Goal: Task Accomplishment & Management: Manage account settings

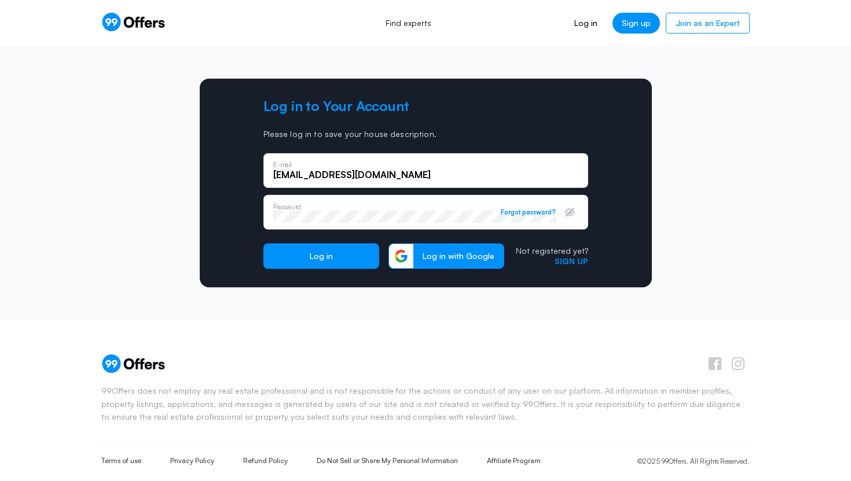
click at [330, 260] on button "Log in" at bounding box center [321, 256] width 116 height 25
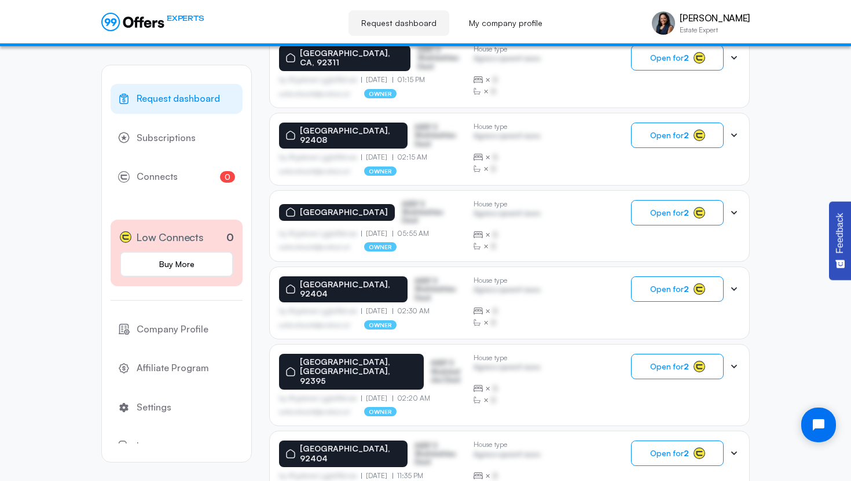
scroll to position [691, 0]
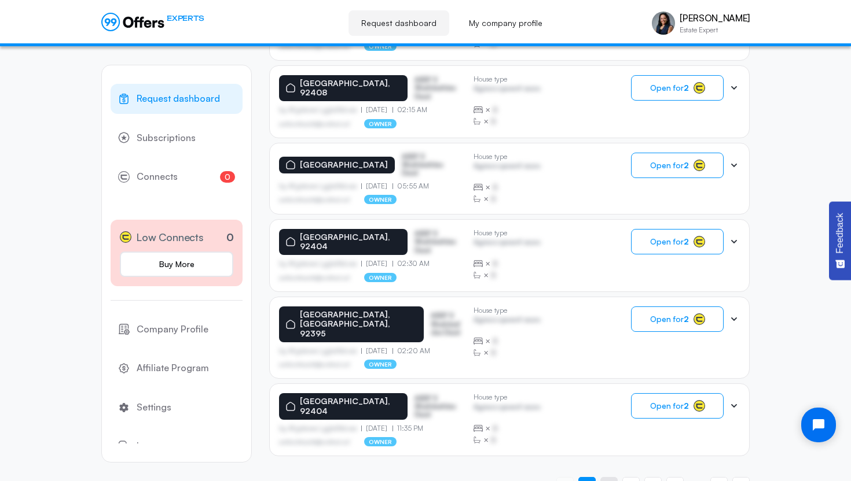
click at [609, 481] on span "2" at bounding box center [608, 486] width 5 height 11
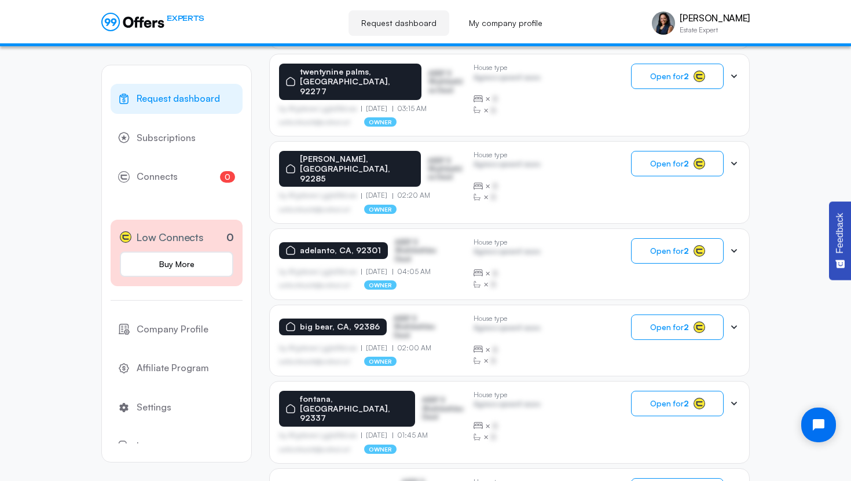
scroll to position [0, 0]
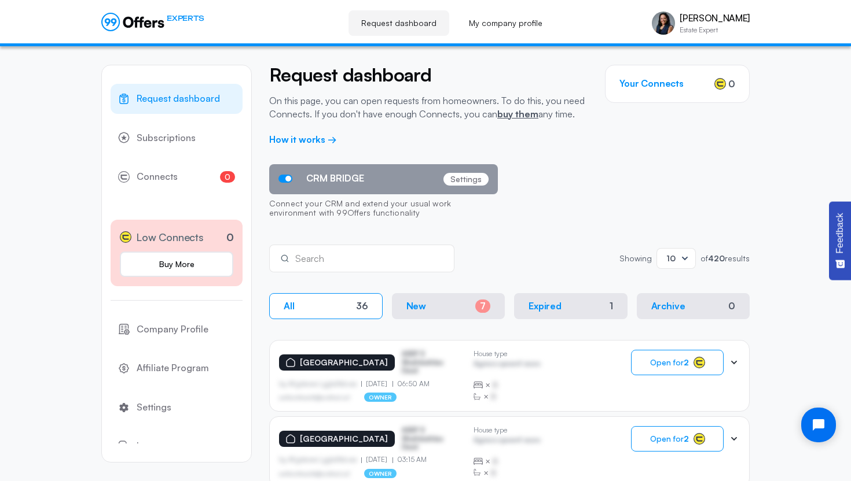
click at [721, 264] on div "Showing Showing 10 of 420 results" at bounding box center [684, 258] width 130 height 21
click at [717, 258] on strong "420" at bounding box center [716, 258] width 17 height 10
click at [682, 259] on icon at bounding box center [685, 258] width 6 height 3
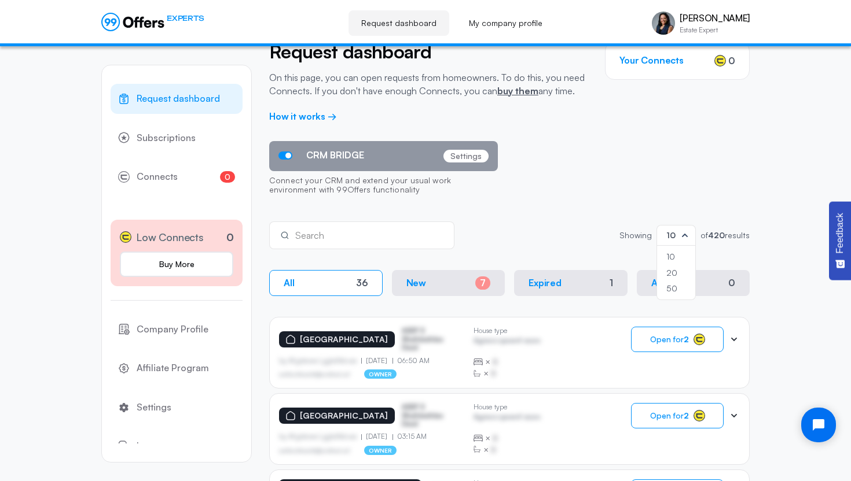
scroll to position [35, 0]
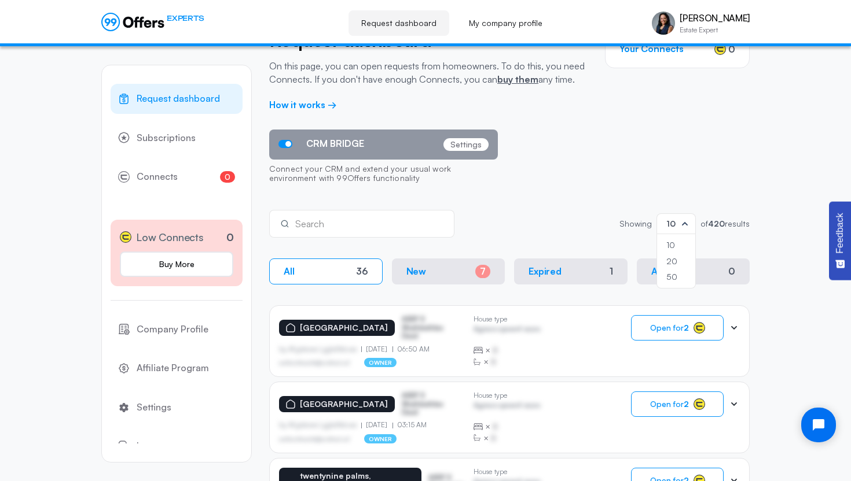
click at [671, 278] on div "50" at bounding box center [676, 277] width 20 height 13
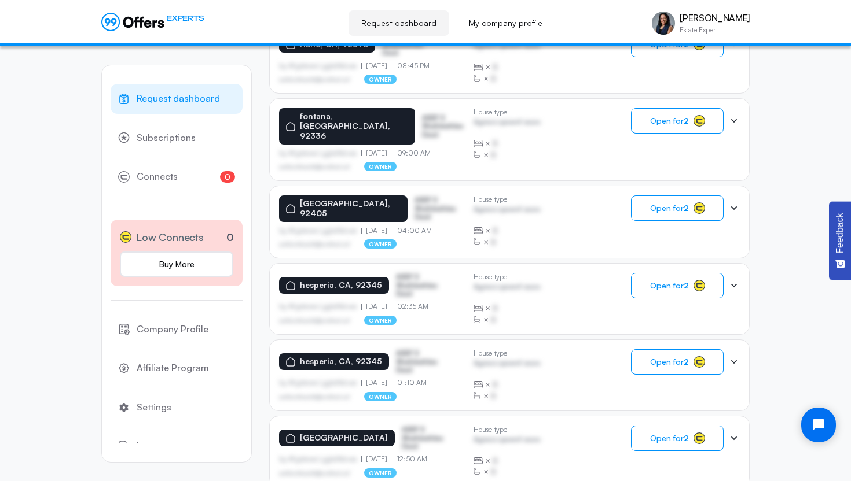
scroll to position [3762, 0]
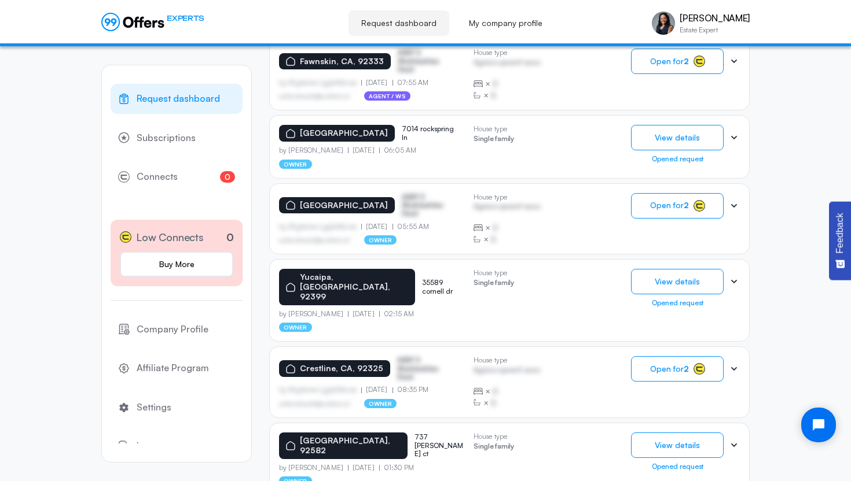
scroll to position [245, 0]
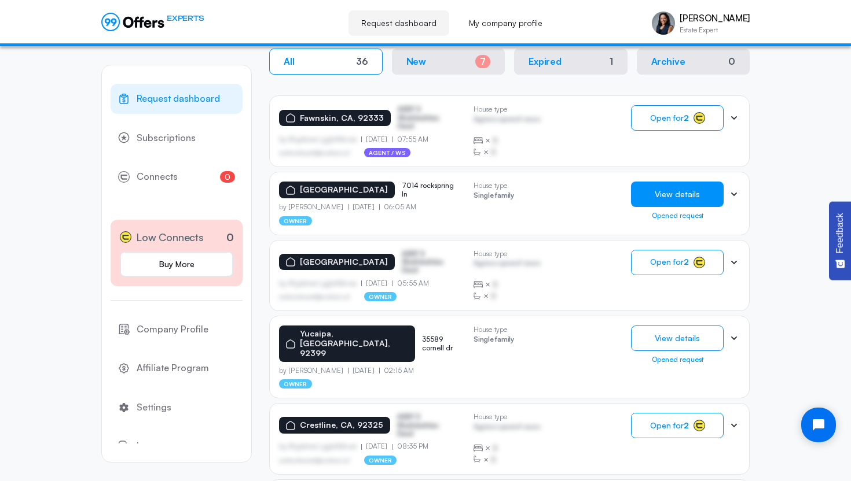
click at [656, 198] on button "View details" at bounding box center [677, 194] width 93 height 25
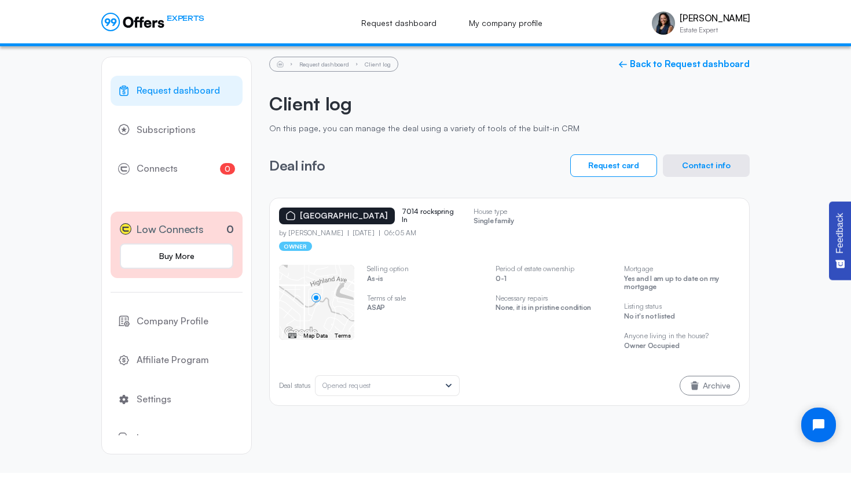
scroll to position [11, 0]
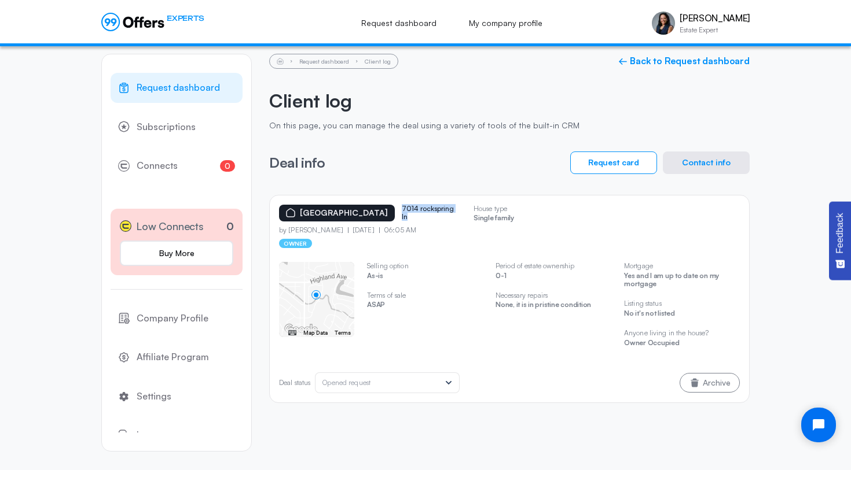
drag, startPoint x: 394, startPoint y: 205, endPoint x: 410, endPoint y: 215, distance: 19.3
click at [410, 215] on p "7014 rockspring ln" at bounding box center [431, 213] width 58 height 17
copy p "7014 rockspring ln"
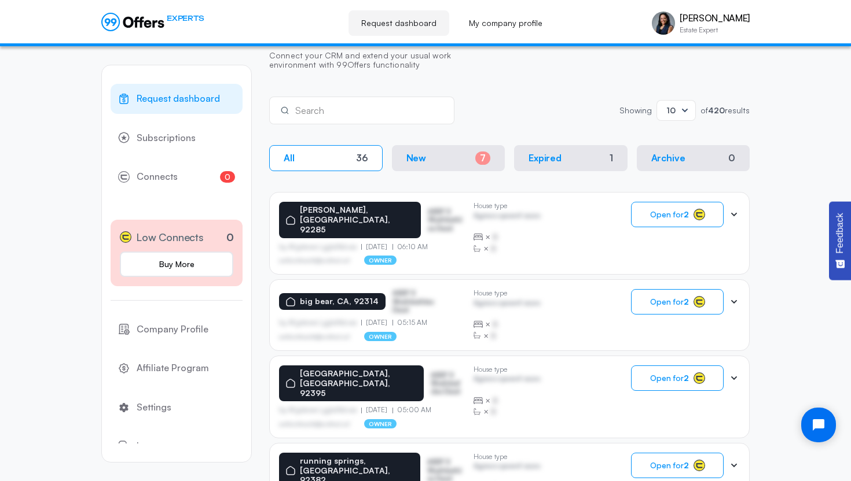
scroll to position [691, 0]
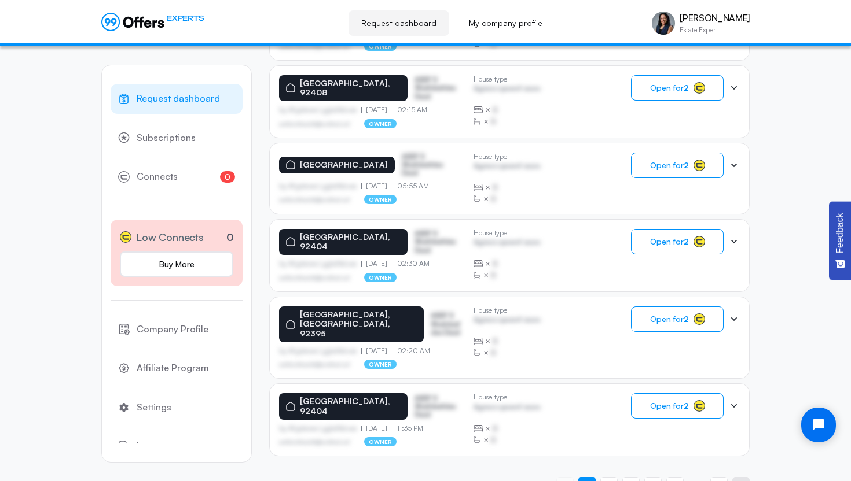
click at [741, 477] on link "Next page" at bounding box center [740, 485] width 17 height 17
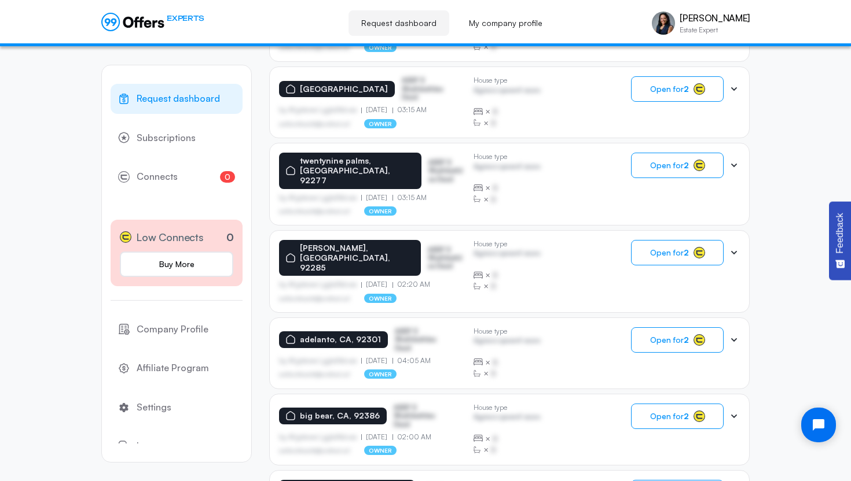
scroll to position [688, 0]
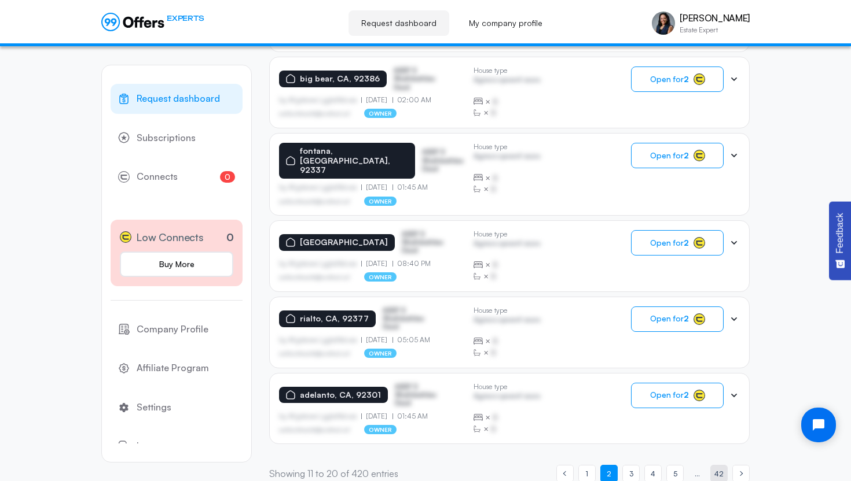
click at [722, 469] on span "42" at bounding box center [718, 474] width 9 height 11
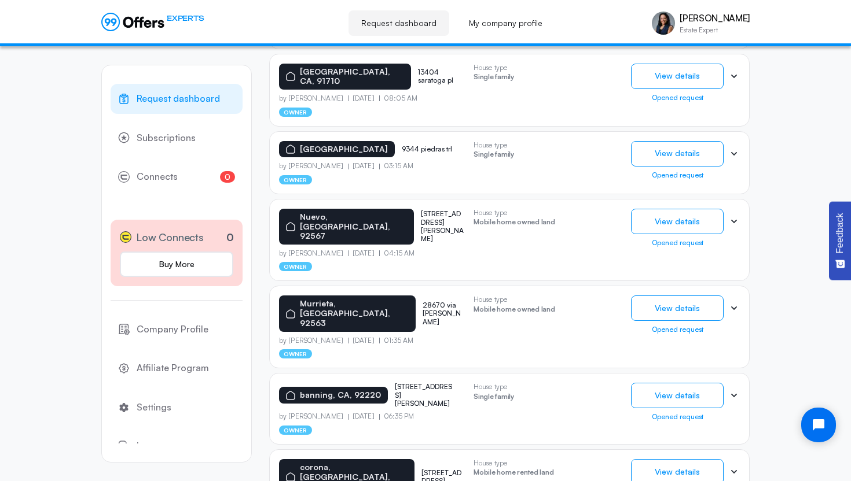
scroll to position [354, 0]
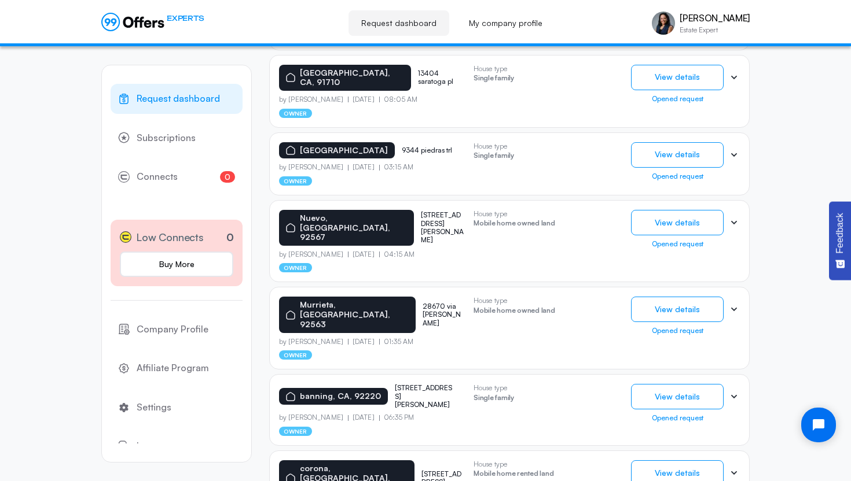
click at [422, 303] on p "28670 via donoso" at bounding box center [443, 315] width 42 height 25
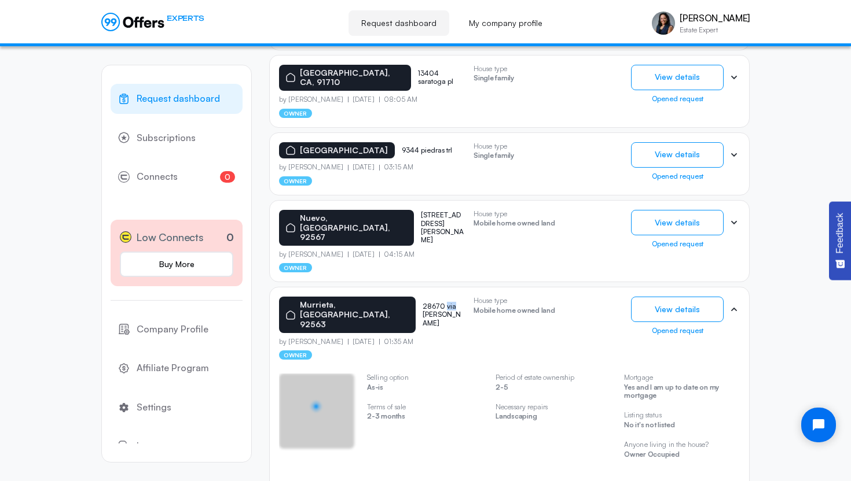
click at [422, 303] on p "28670 via donoso" at bounding box center [443, 315] width 42 height 25
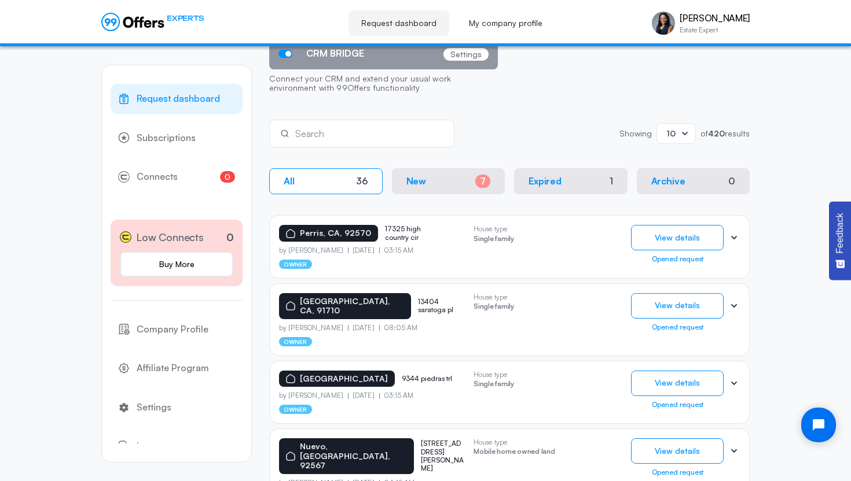
scroll to position [92, 0]
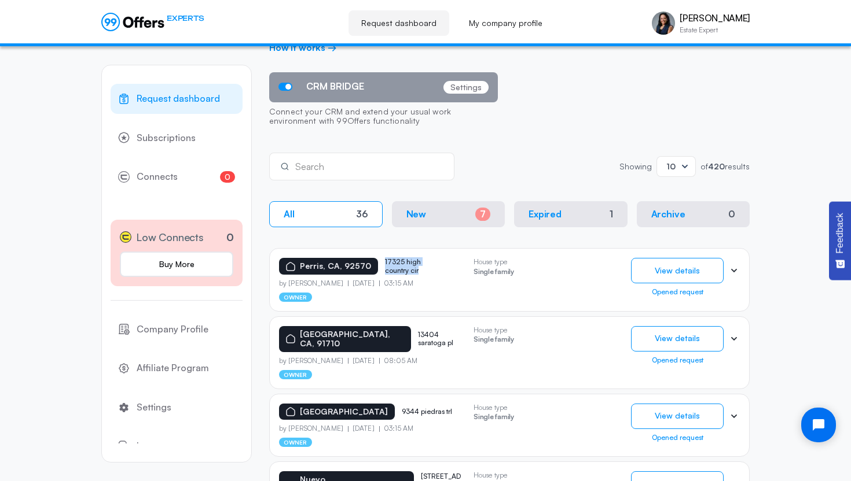
drag, startPoint x: 418, startPoint y: 270, endPoint x: 380, endPoint y: 256, distance: 40.8
click at [380, 256] on div "Perris, CA, 92570 17325 high country cir by Carole Moss 11.09.2023 03:15 AM own…" at bounding box center [509, 279] width 480 height 63
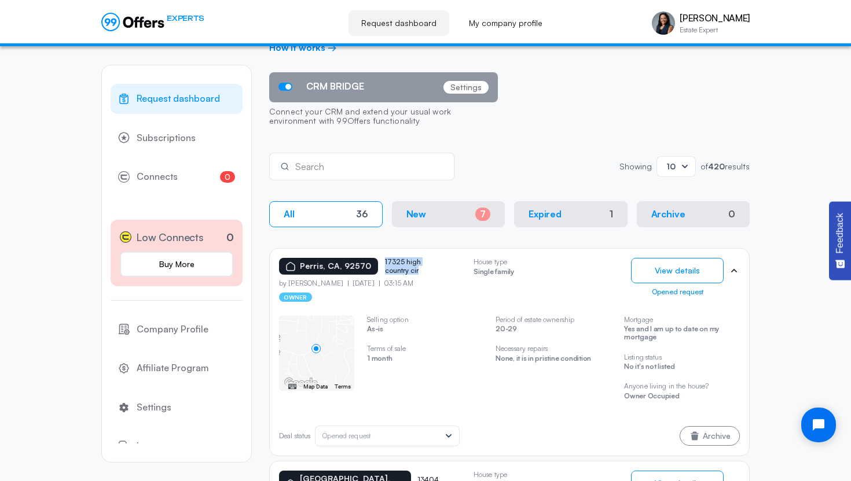
copy p "17325 high country cir"
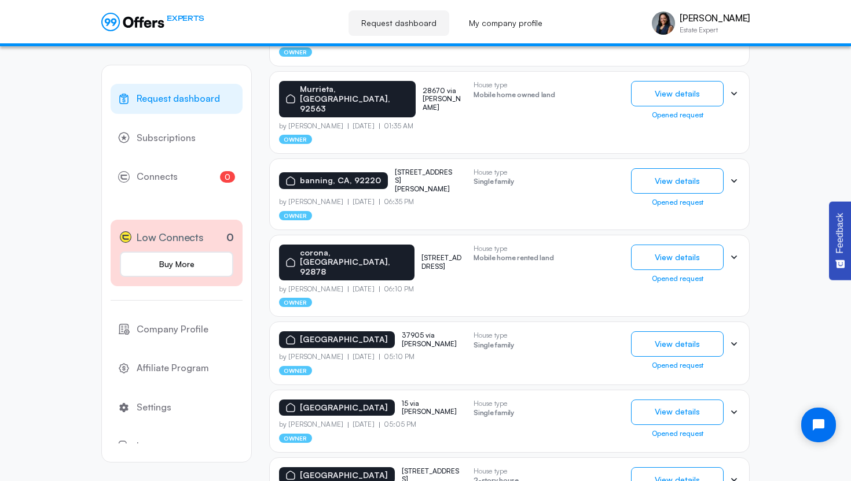
scroll to position [775, 0]
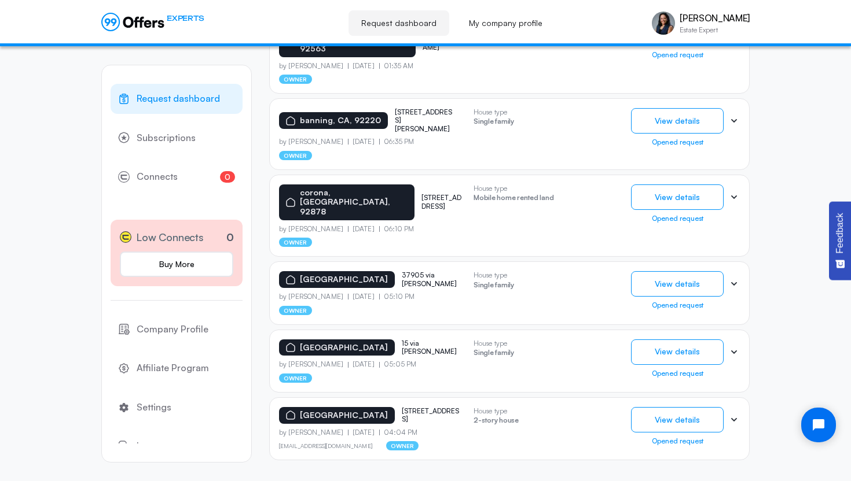
click at [697, 481] on span "41" at bounding box center [696, 489] width 7 height 11
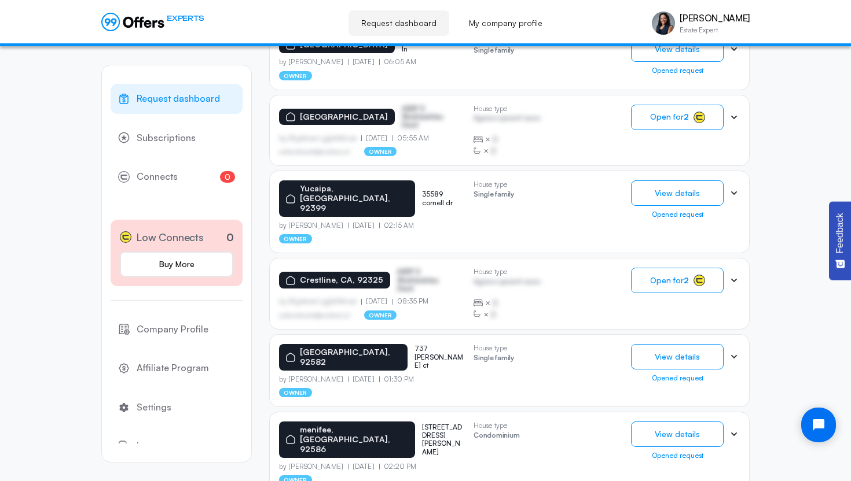
scroll to position [391, 0]
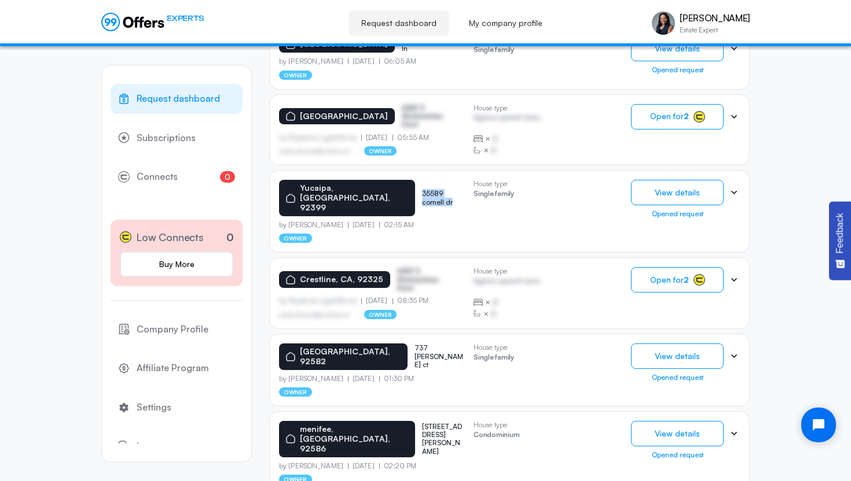
drag, startPoint x: 446, startPoint y: 189, endPoint x: 386, endPoint y: 183, distance: 60.5
click at [386, 183] on div "Yucaipa, CA, 92399 35589 cornell dr" at bounding box center [371, 198] width 185 height 36
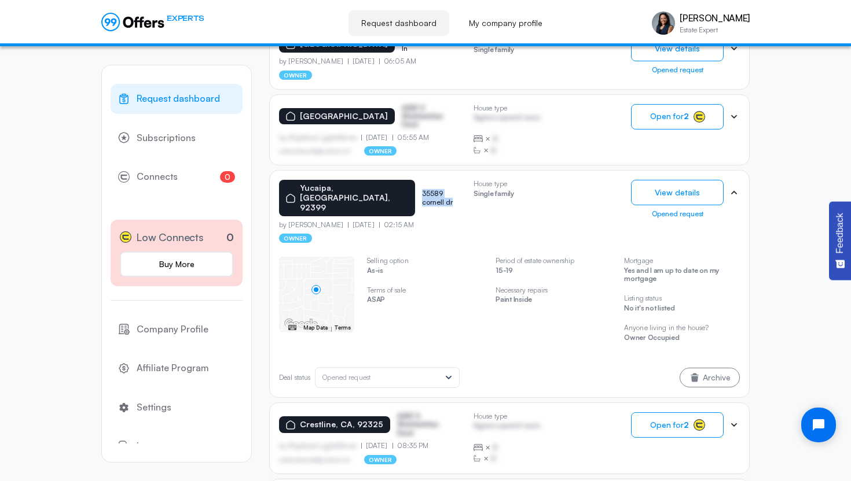
copy p "35589 cornell dr"
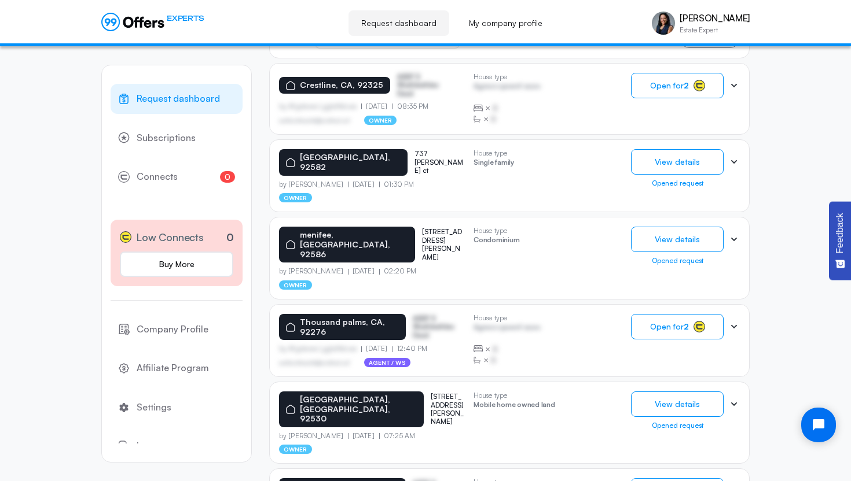
scroll to position [731, 0]
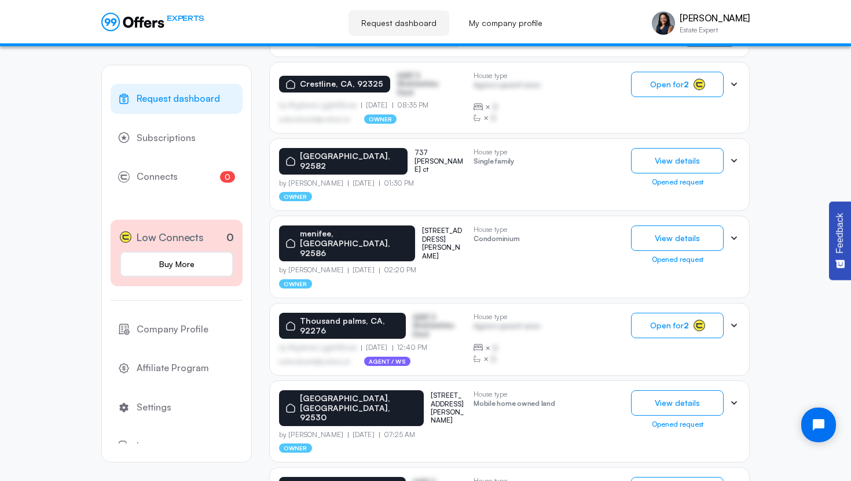
click at [422, 227] on p "26505 mccall blvd" at bounding box center [443, 244] width 42 height 34
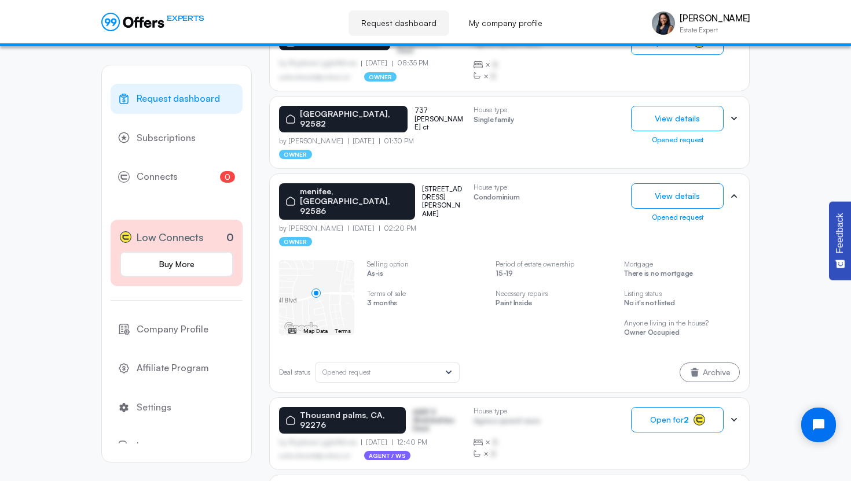
scroll to position [619, 0]
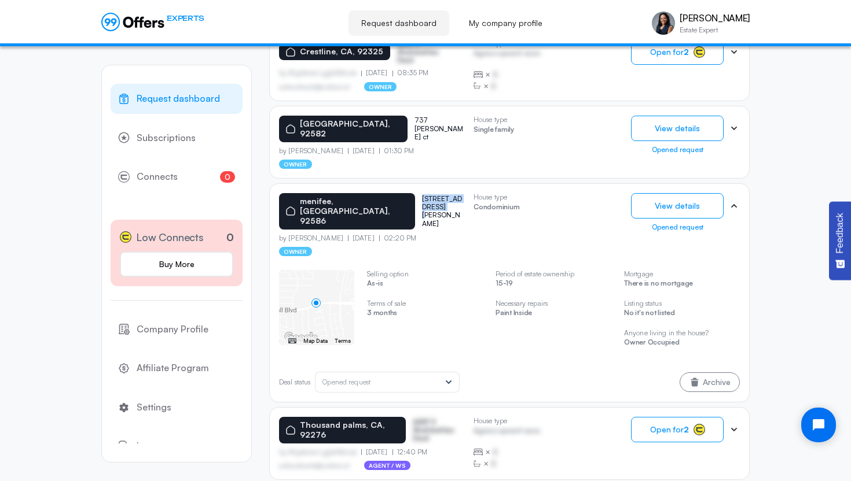
drag, startPoint x: 409, startPoint y: 176, endPoint x: 387, endPoint y: 165, distance: 24.1
click at [387, 193] on div "menifee, CA, 92586 26505 mccall blvd" at bounding box center [371, 211] width 185 height 36
copy p "26505 mccall blvd"
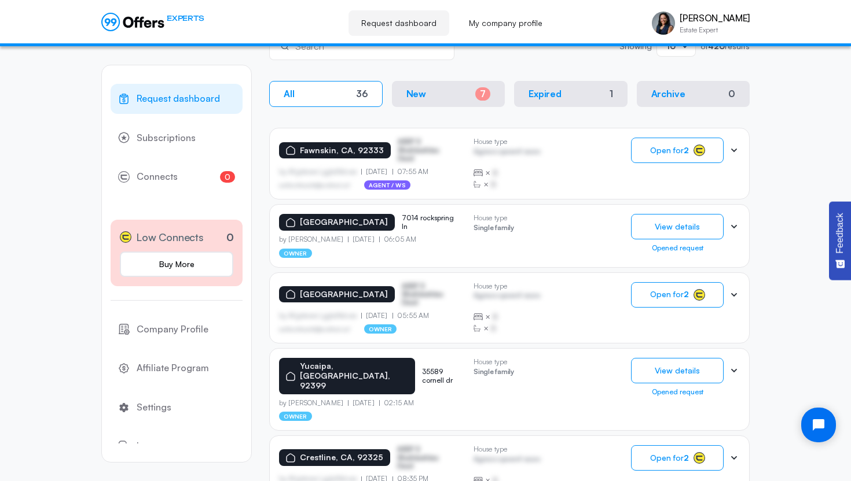
scroll to position [792, 0]
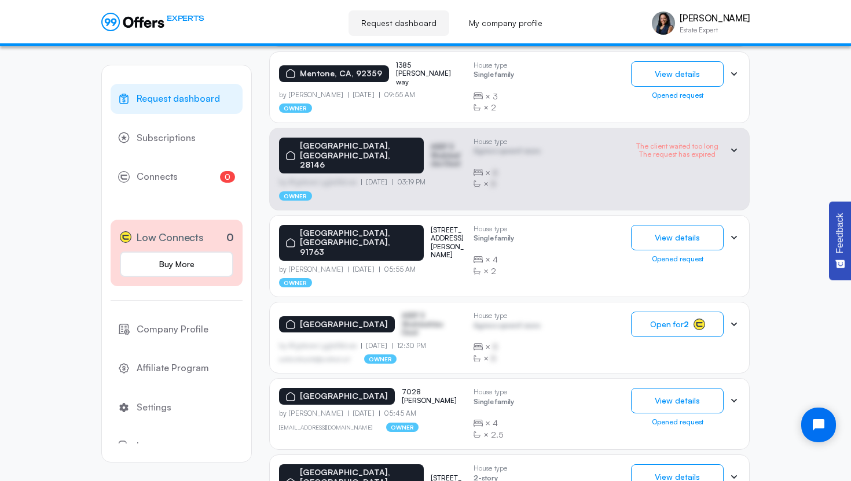
scroll to position [619, 0]
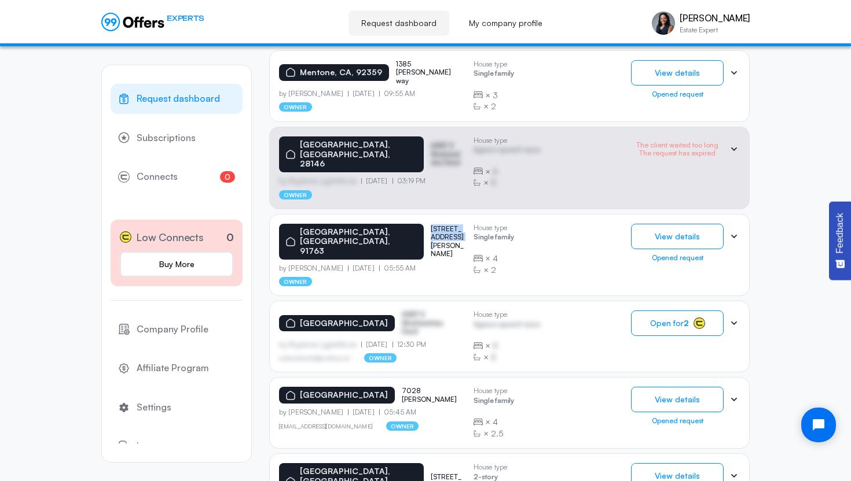
drag, startPoint x: 411, startPoint y: 204, endPoint x: 391, endPoint y: 193, distance: 22.5
click at [431, 225] on p "9845 kimberly ave" at bounding box center [448, 242] width 34 height 34
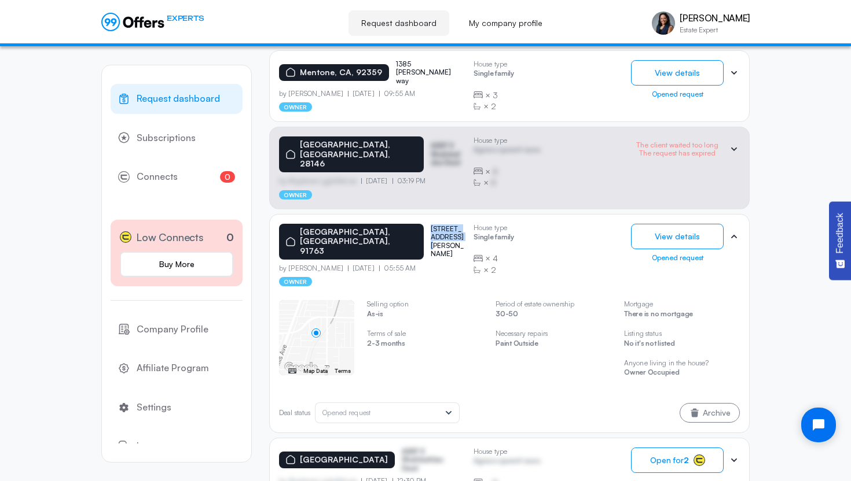
copy p "9845 kimberly ave"
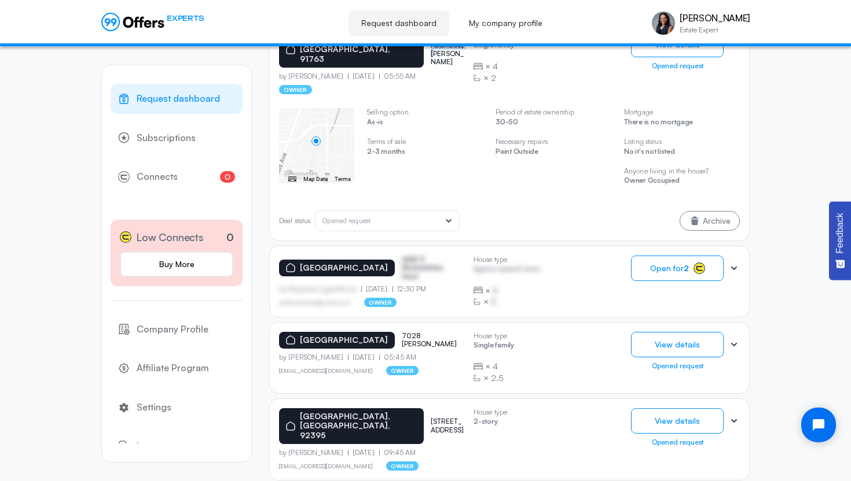
scroll to position [818, 0]
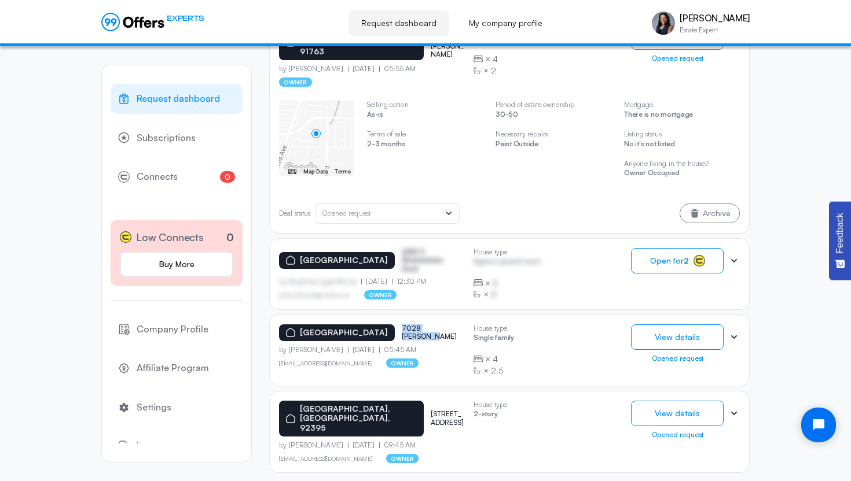
drag, startPoint x: 389, startPoint y: 292, endPoint x: 436, endPoint y: 289, distance: 46.9
click at [436, 325] on p "7028 julian ln" at bounding box center [431, 333] width 58 height 17
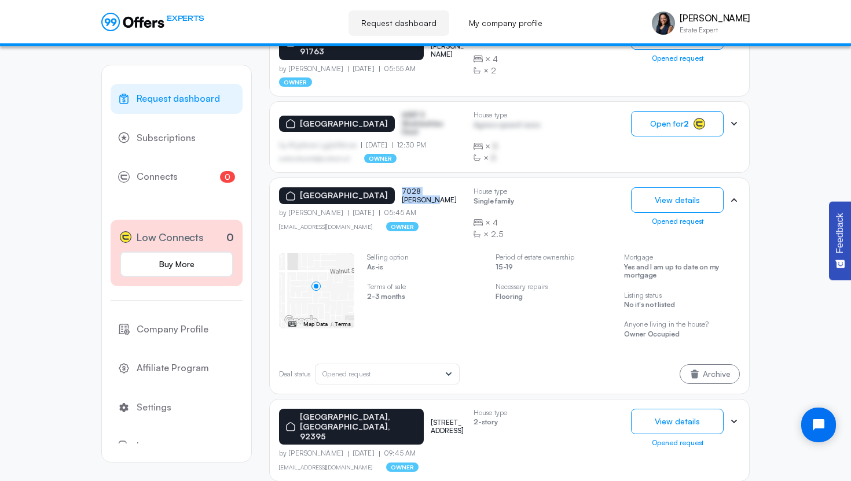
copy p "7028 julian ln"
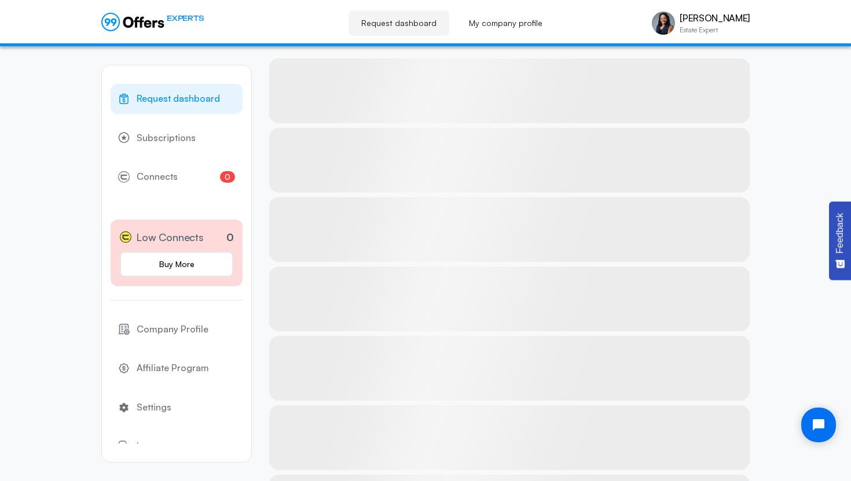
scroll to position [245, 0]
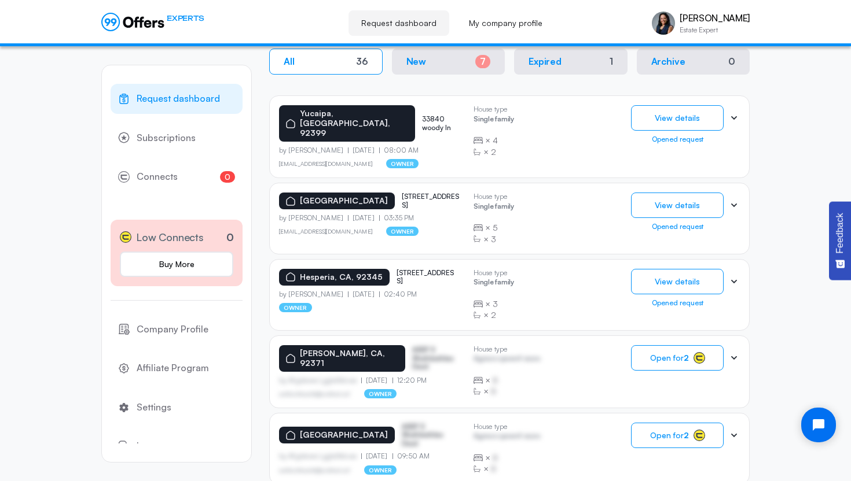
drag, startPoint x: 392, startPoint y: 183, endPoint x: 403, endPoint y: 196, distance: 17.2
click at [403, 196] on div "Highland, CA, 92346 7207 cherrywood ct" at bounding box center [371, 201] width 185 height 17
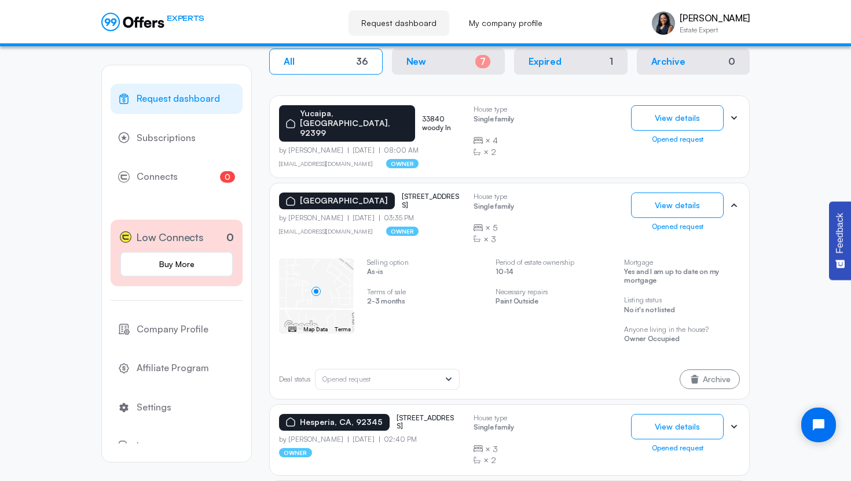
copy p "7207 cherrywood ct"
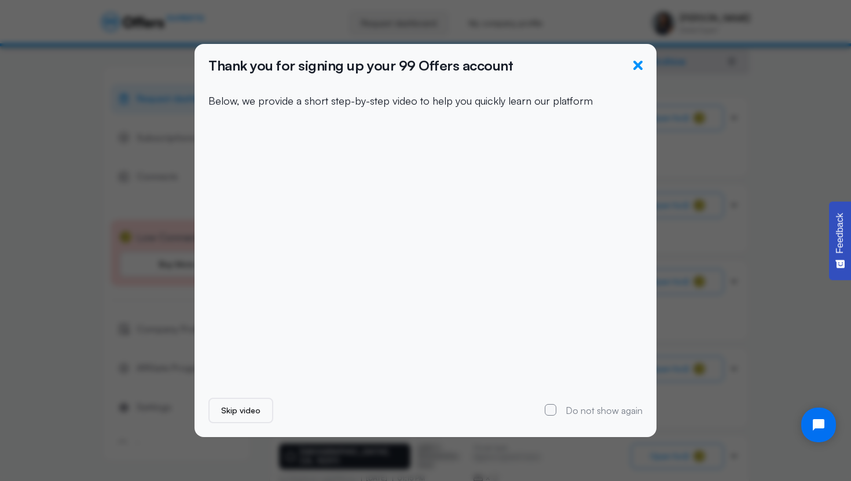
click at [638, 64] on icon "button" at bounding box center [637, 65] width 9 height 9
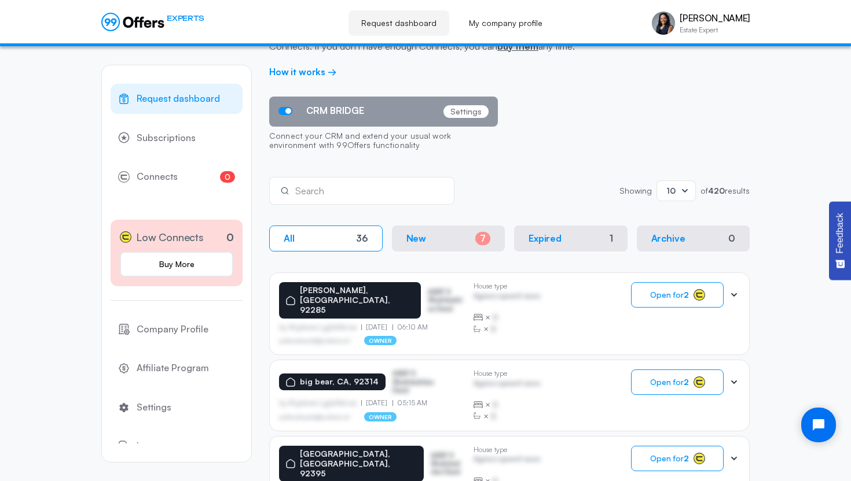
scroll to position [69, 0]
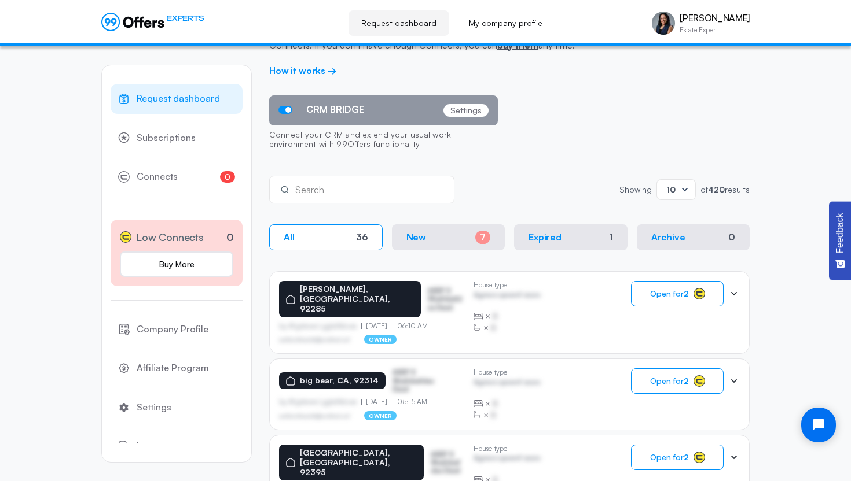
click at [440, 237] on button "New 7" at bounding box center [448, 238] width 113 height 26
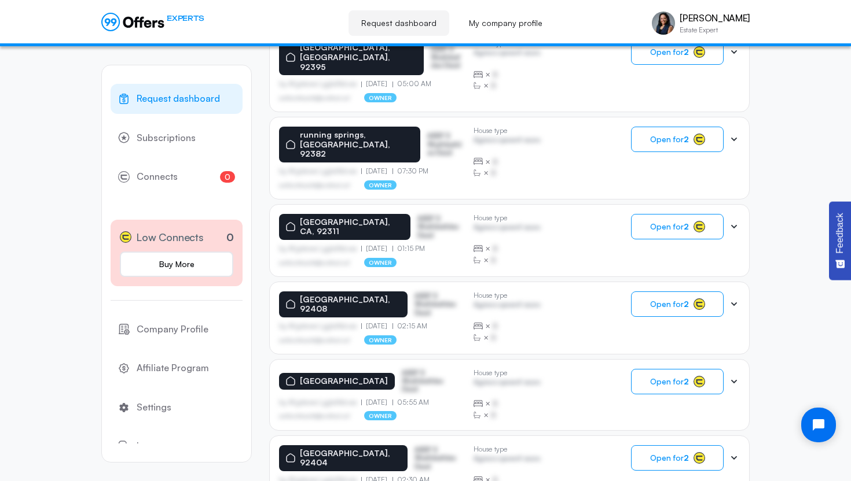
scroll to position [477, 0]
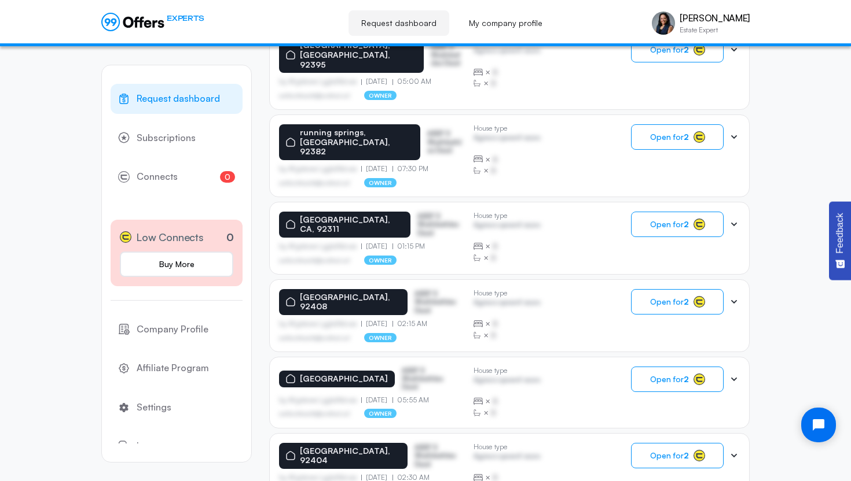
click at [365, 293] on p "[GEOGRAPHIC_DATA], 92408" at bounding box center [350, 303] width 101 height 20
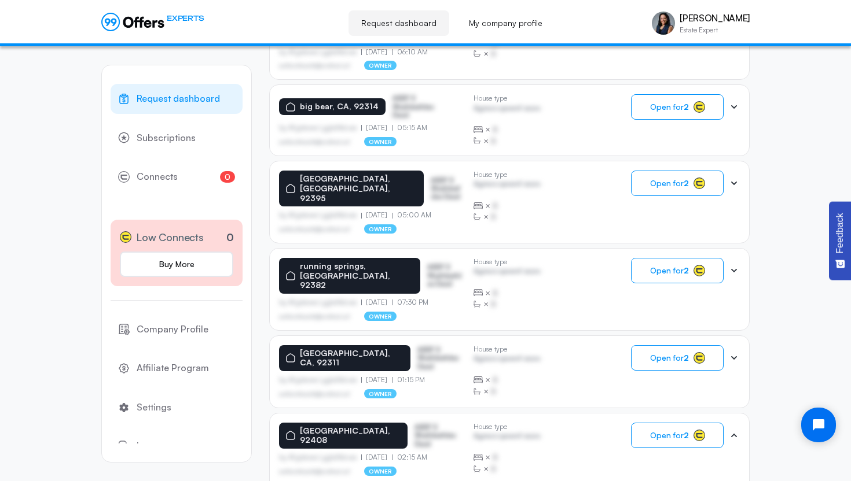
scroll to position [348, 0]
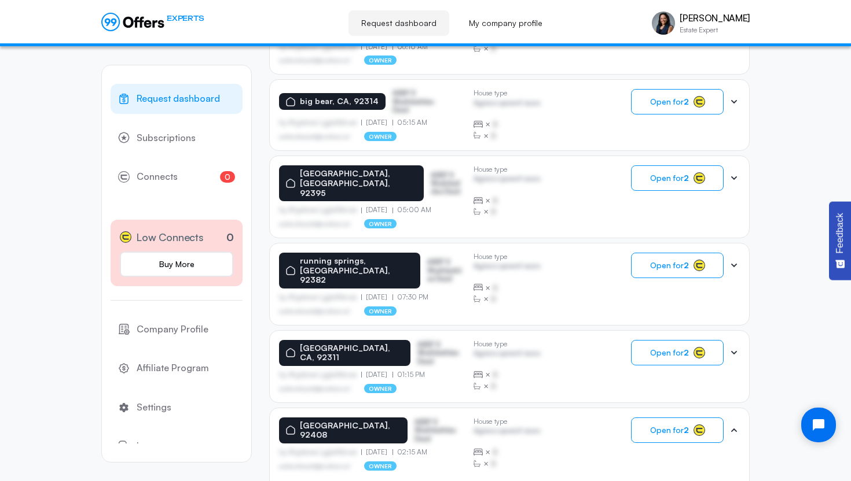
click at [382, 219] on p "owner" at bounding box center [380, 223] width 33 height 9
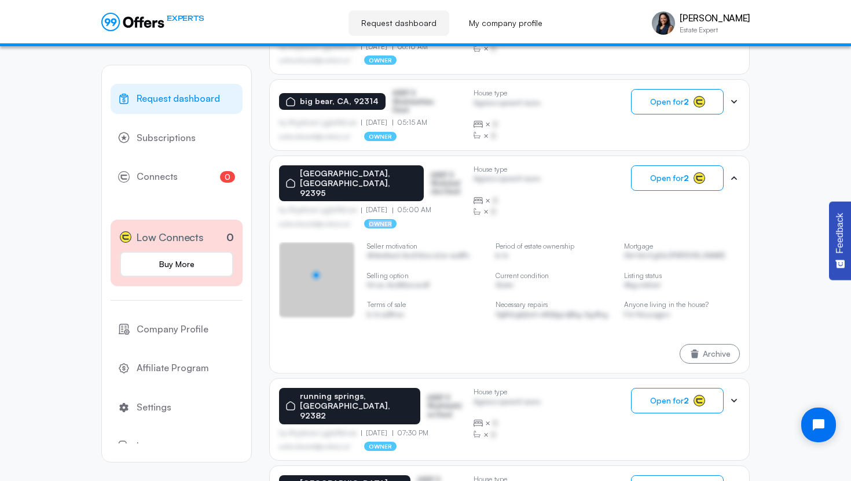
click at [382, 219] on p "owner" at bounding box center [380, 223] width 33 height 9
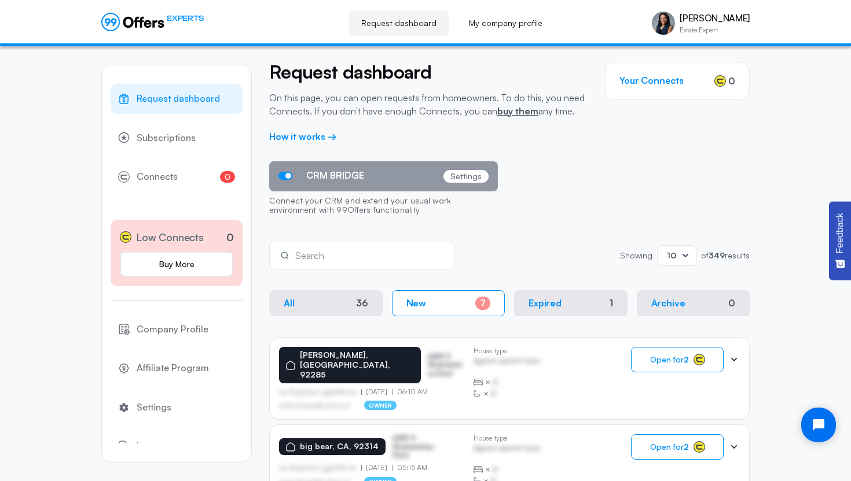
scroll to position [0, 0]
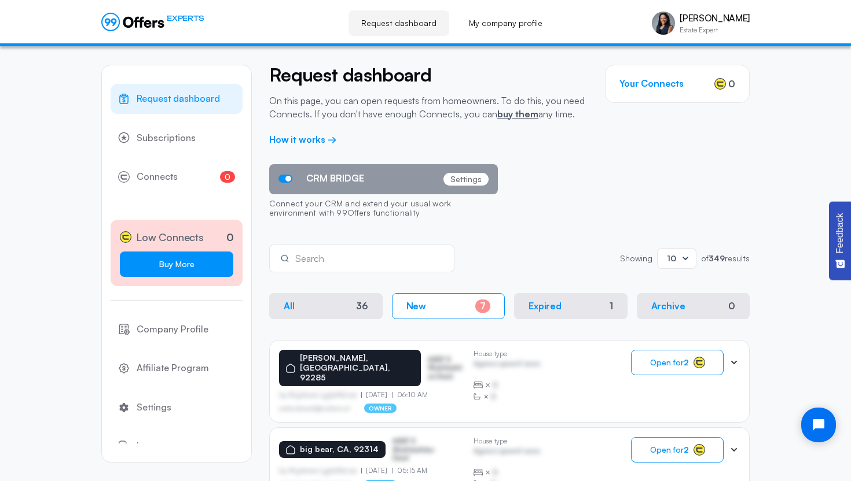
click at [148, 267] on link "Buy More" at bounding box center [176, 264] width 113 height 25
